Goal: Find specific page/section: Locate a particular part of the current website

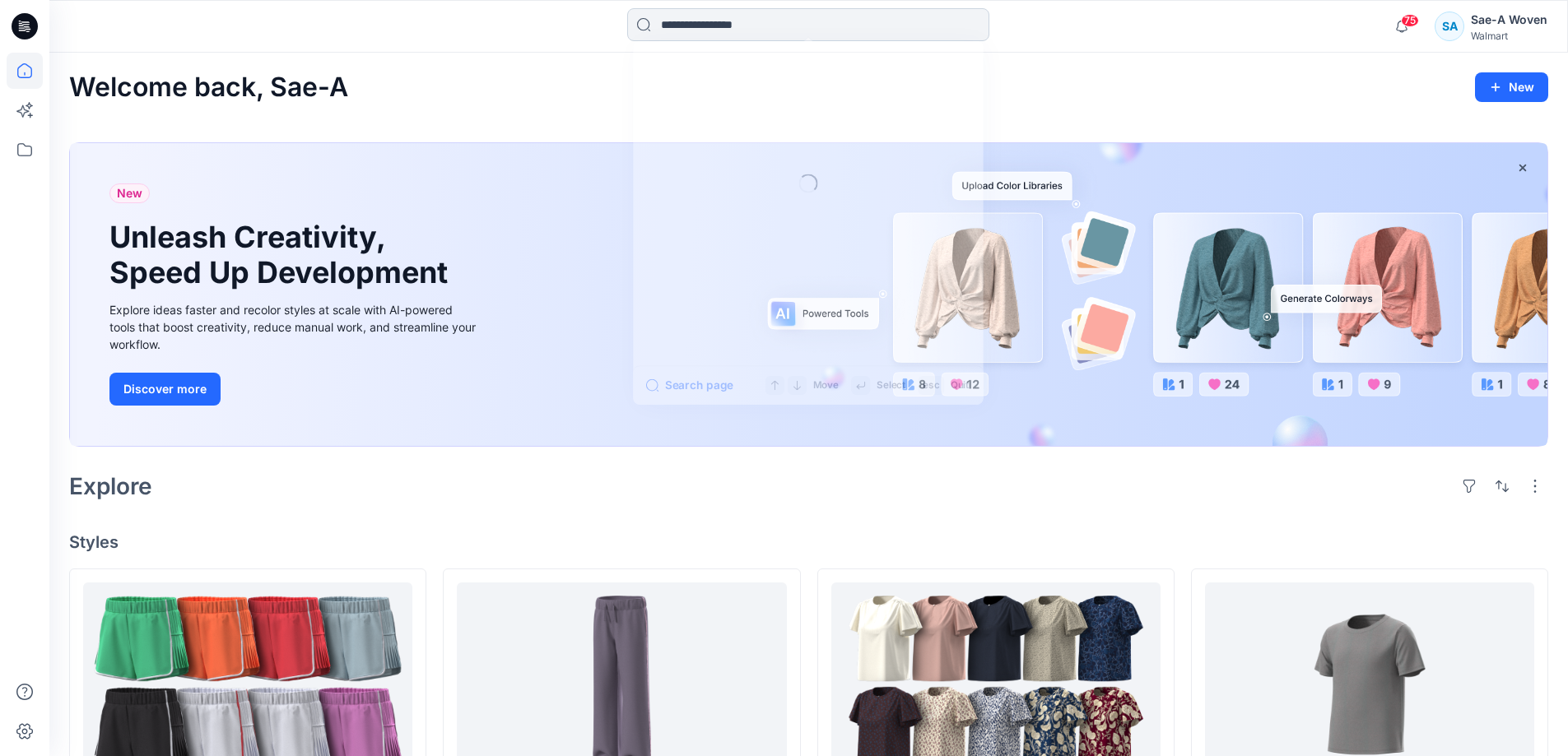
click at [764, 21] on input at bounding box center [808, 24] width 362 height 33
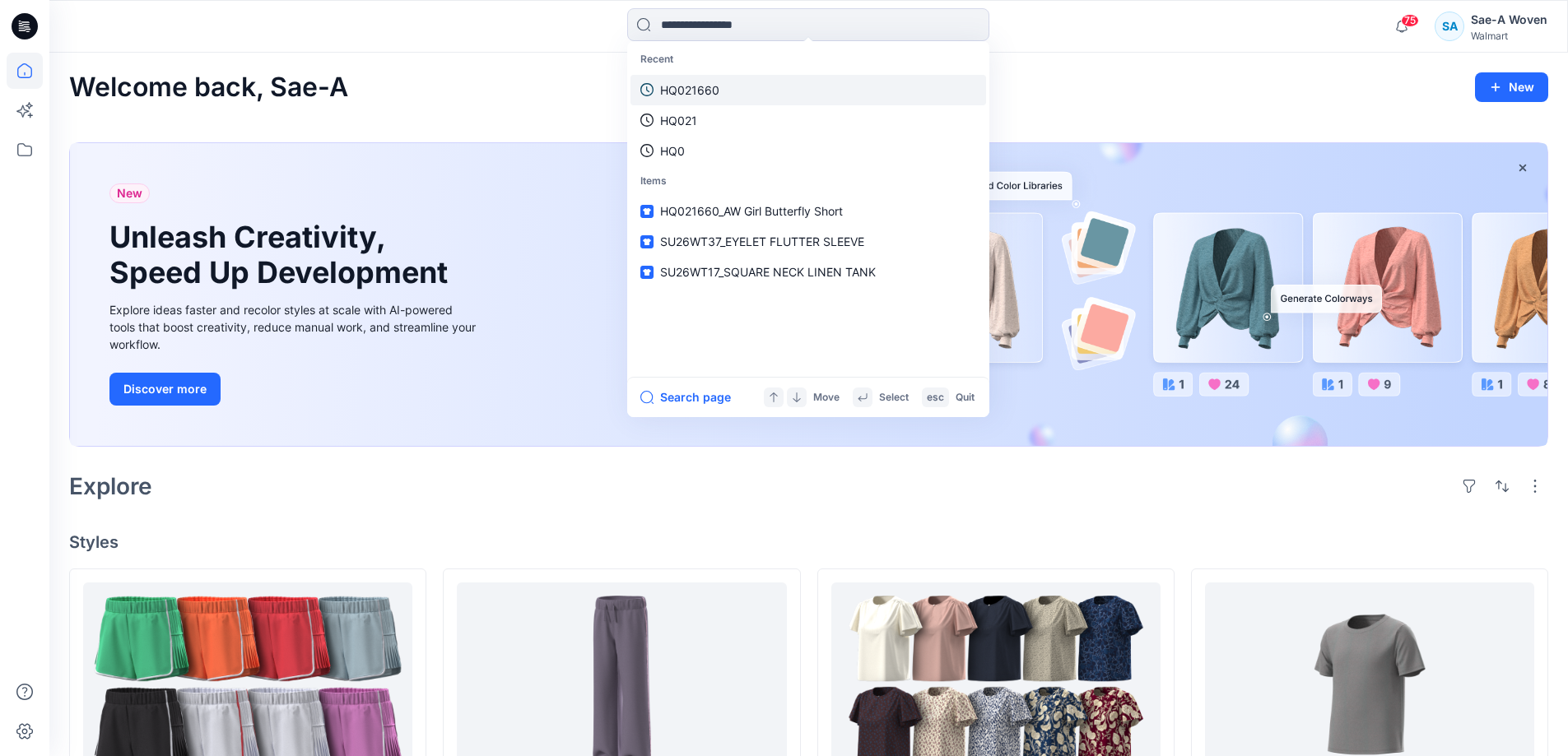
click at [725, 83] on link "HQ021660" at bounding box center [808, 90] width 355 height 30
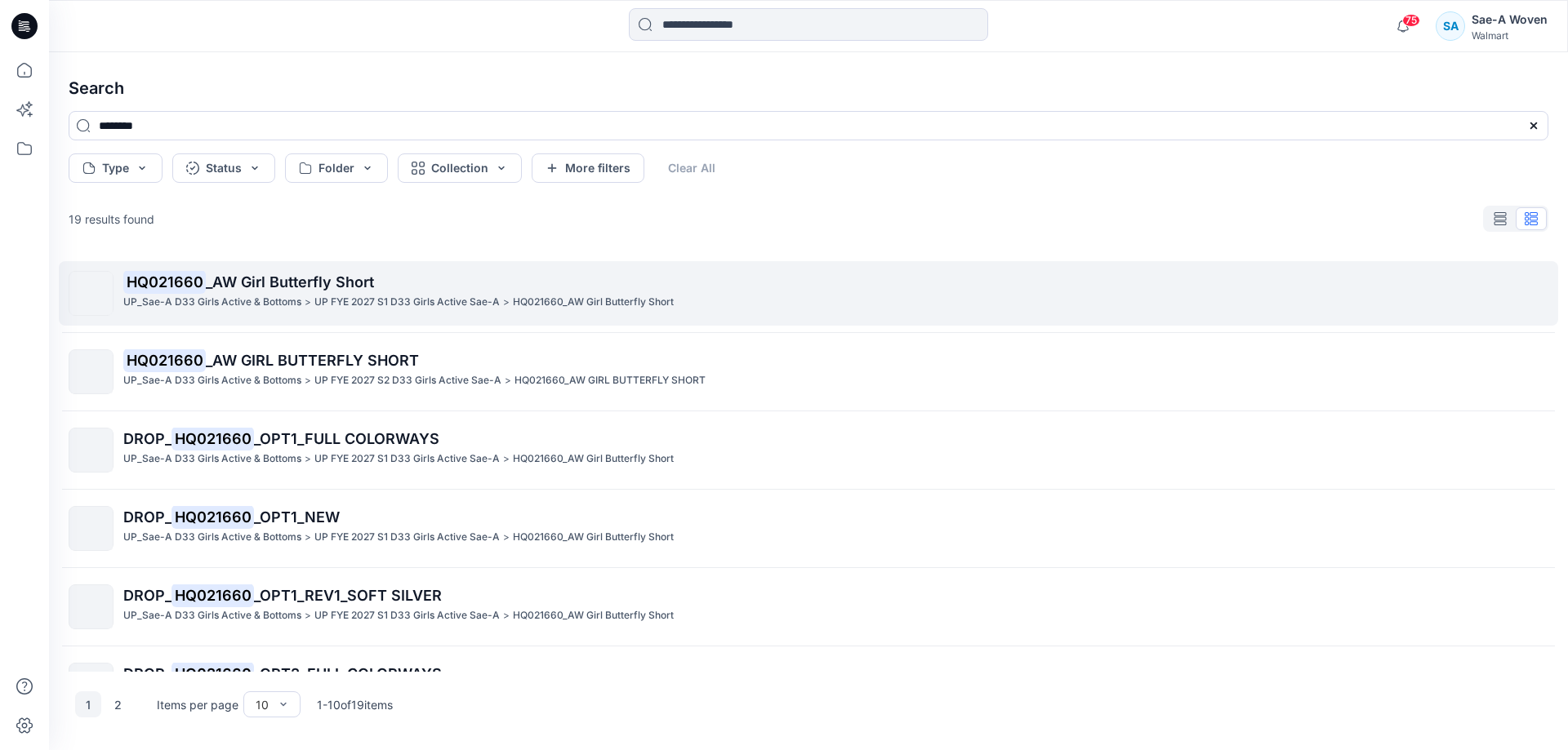
click at [416, 282] on p "HQ021660 _AW Girl Butterfly Short" at bounding box center [835, 282] width 1424 height 23
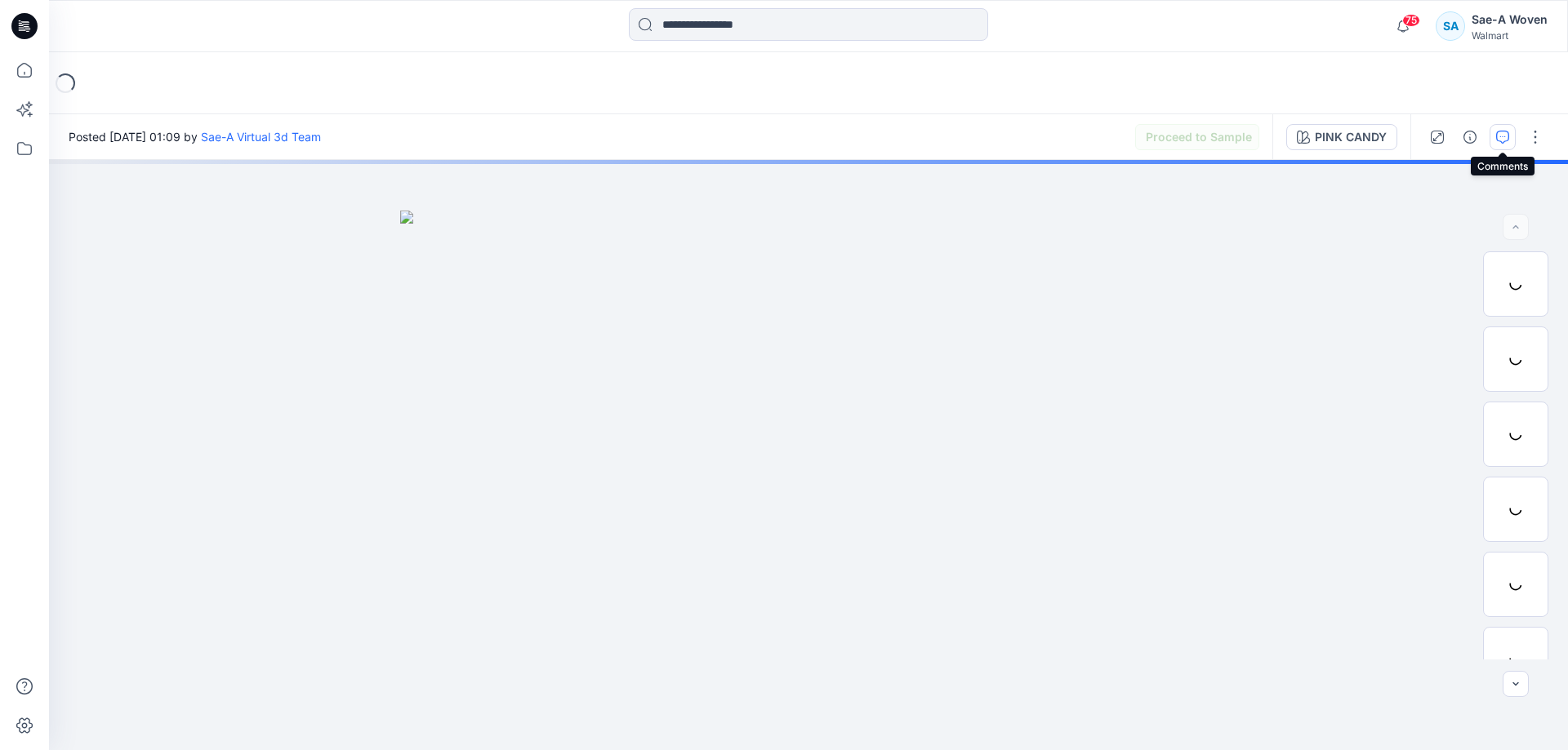
click at [1506, 134] on icon "button" at bounding box center [1502, 137] width 13 height 13
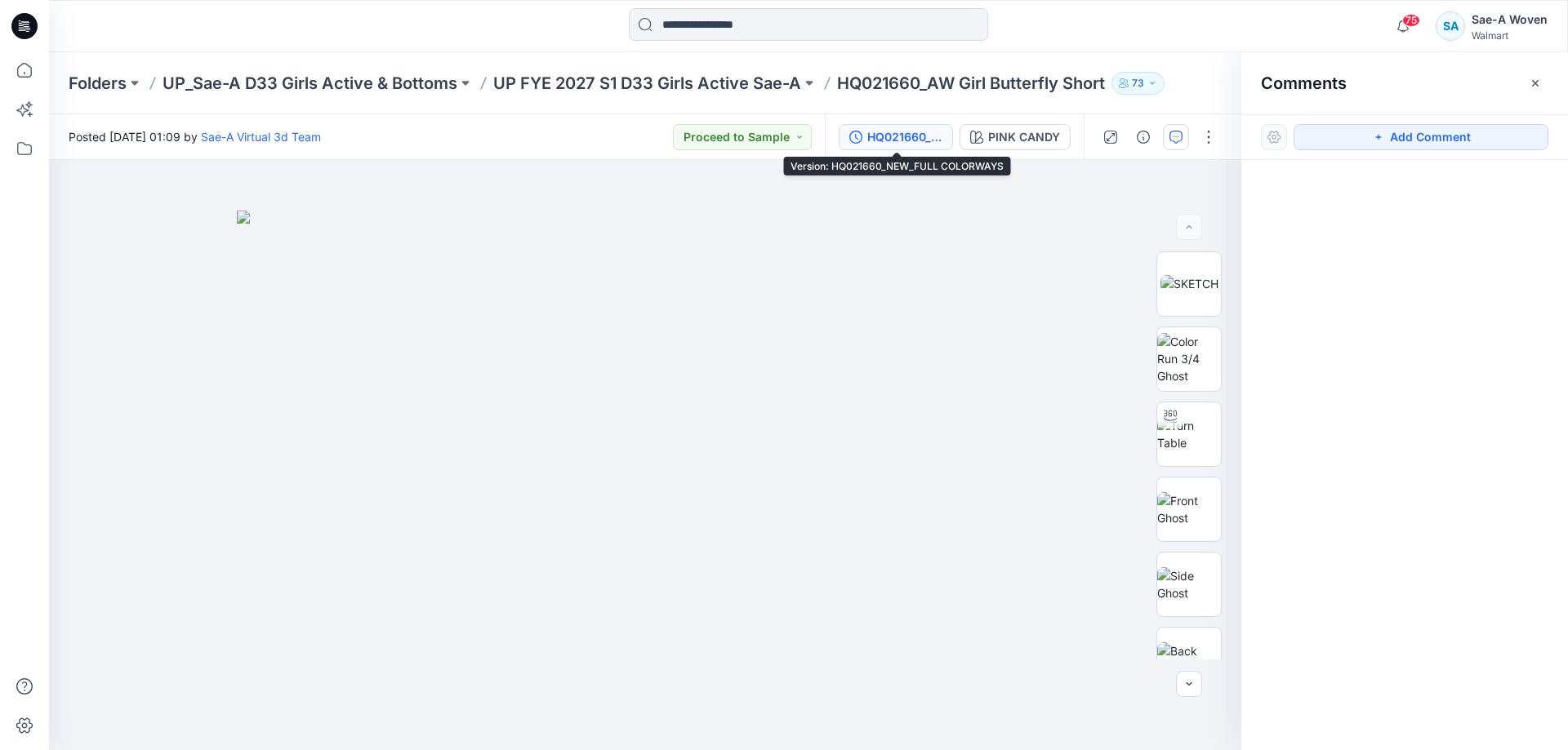
click at [914, 133] on div "HQ021660_NEW_FULL COLORWAYS" at bounding box center [904, 137] width 75 height 18
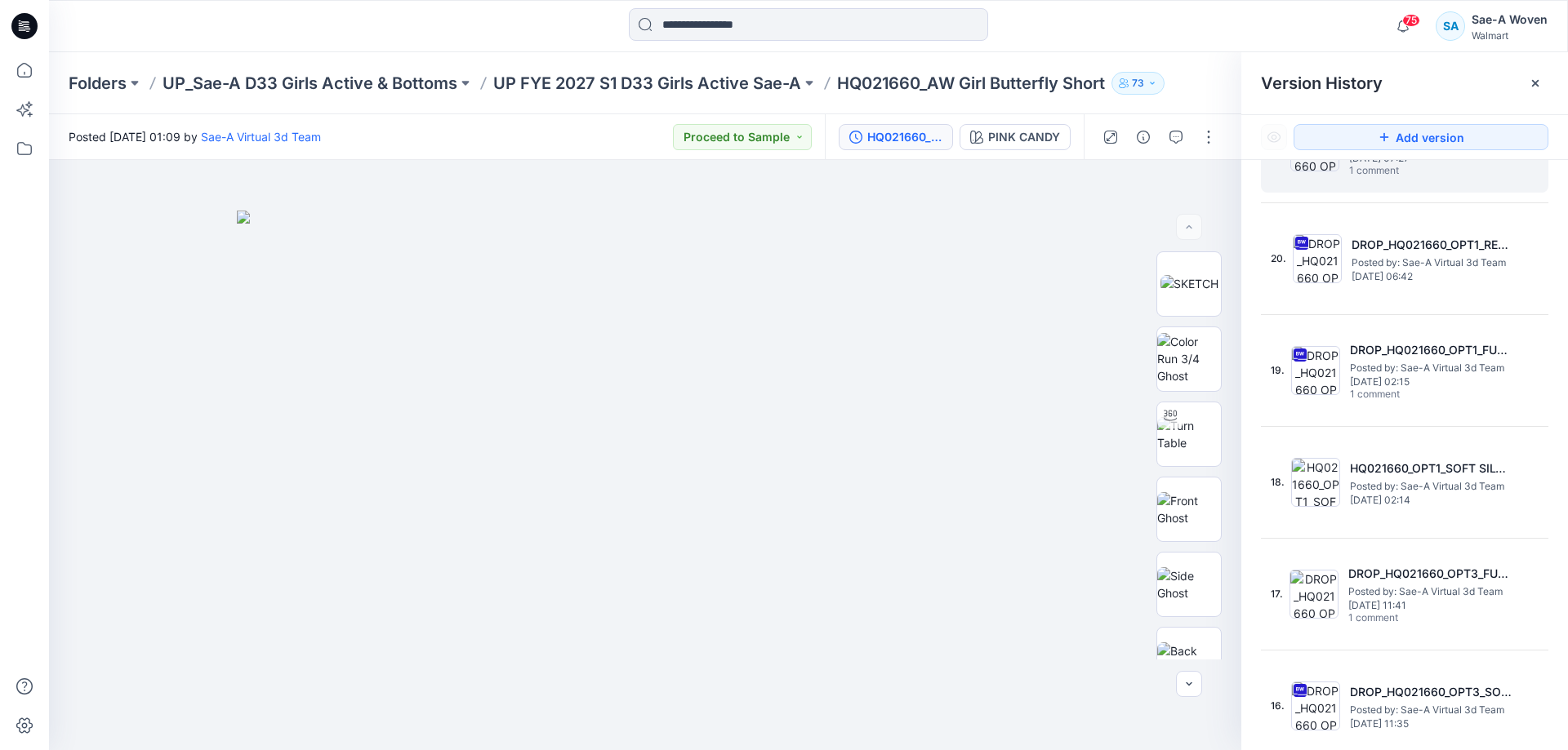
scroll to position [653, 0]
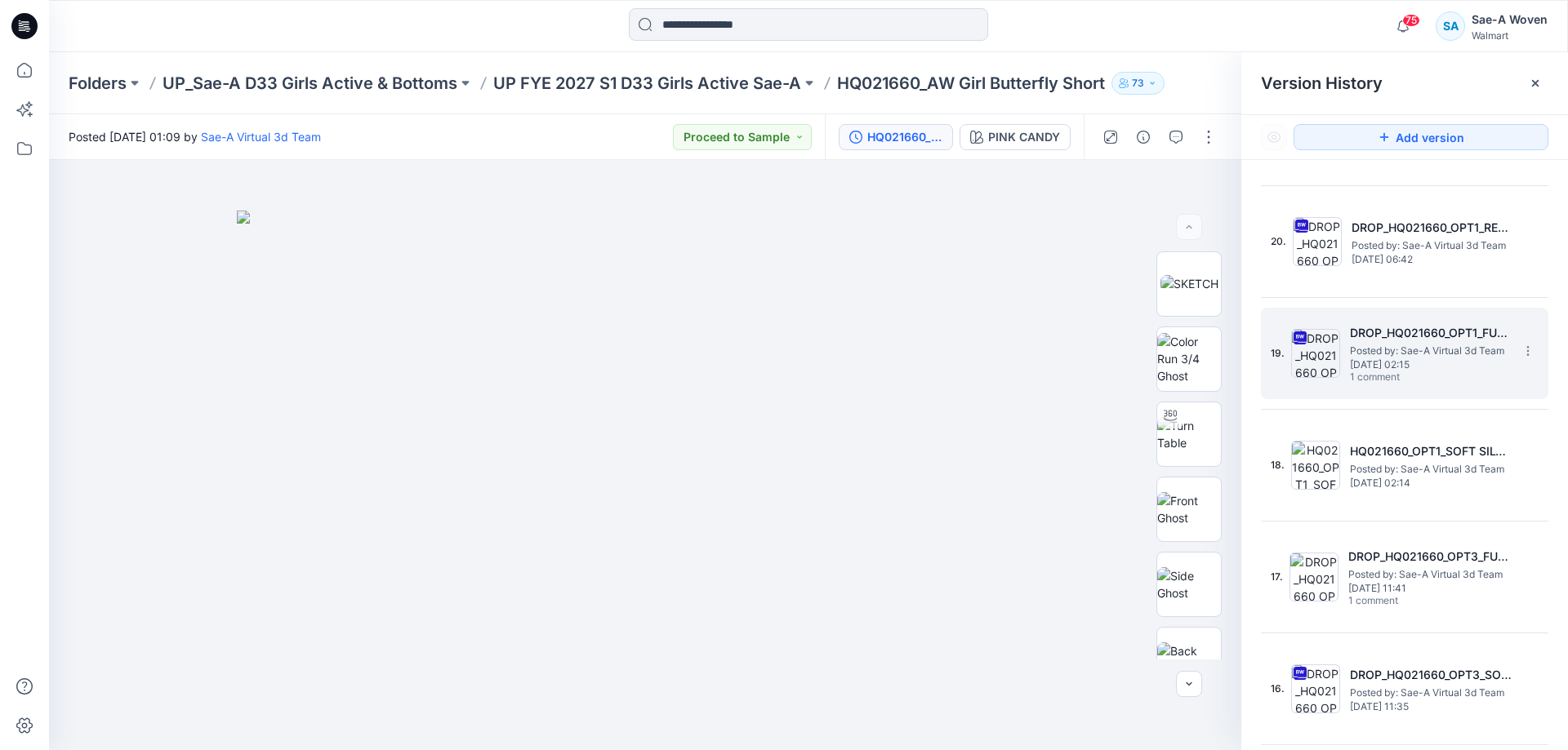
click at [1453, 345] on span "Posted by: Sae-A Virtual 3d Team" at bounding box center [1431, 351] width 163 height 16
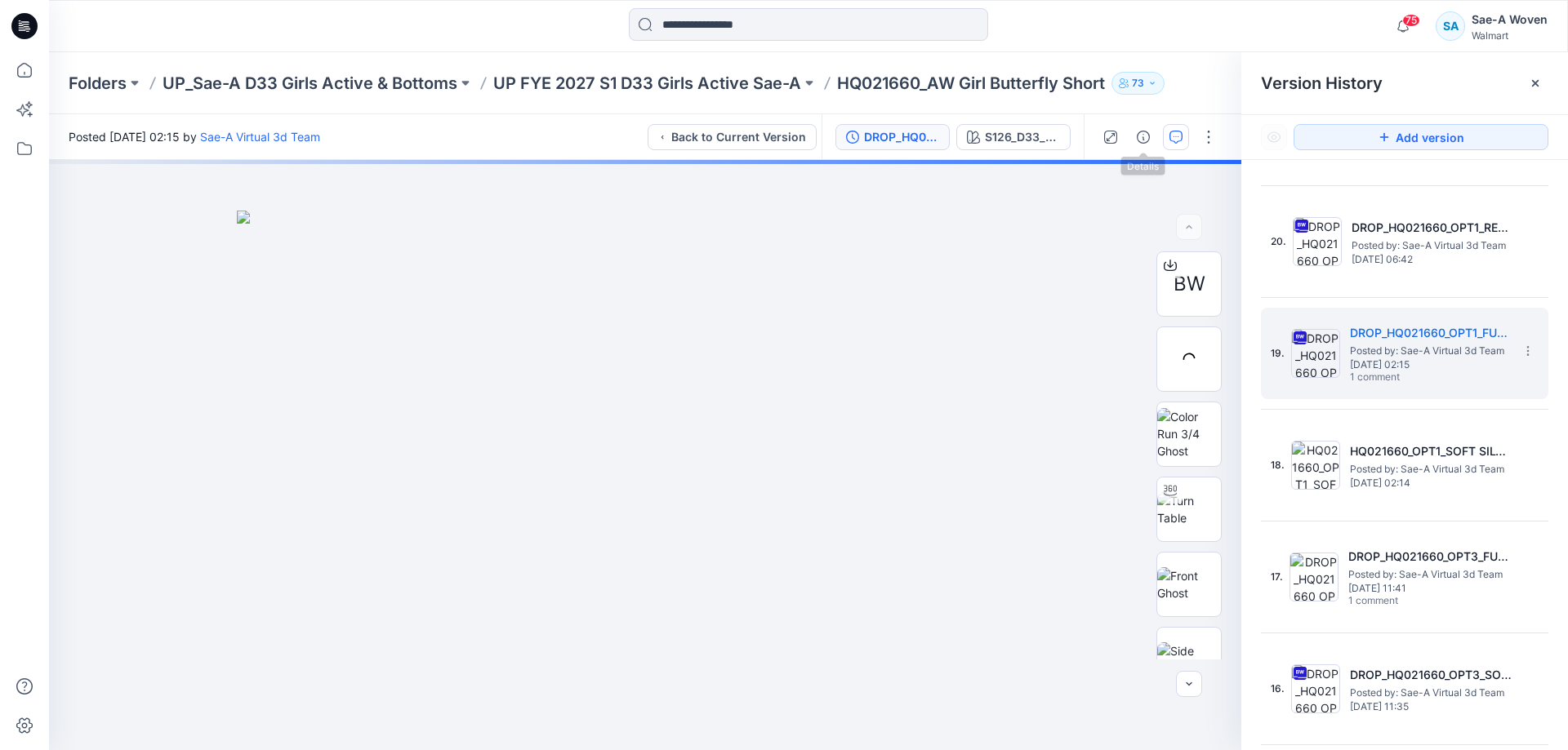
click at [1175, 141] on icon "button" at bounding box center [1175, 137] width 13 height 13
